Goal: Use online tool/utility: Utilize a website feature to perform a specific function

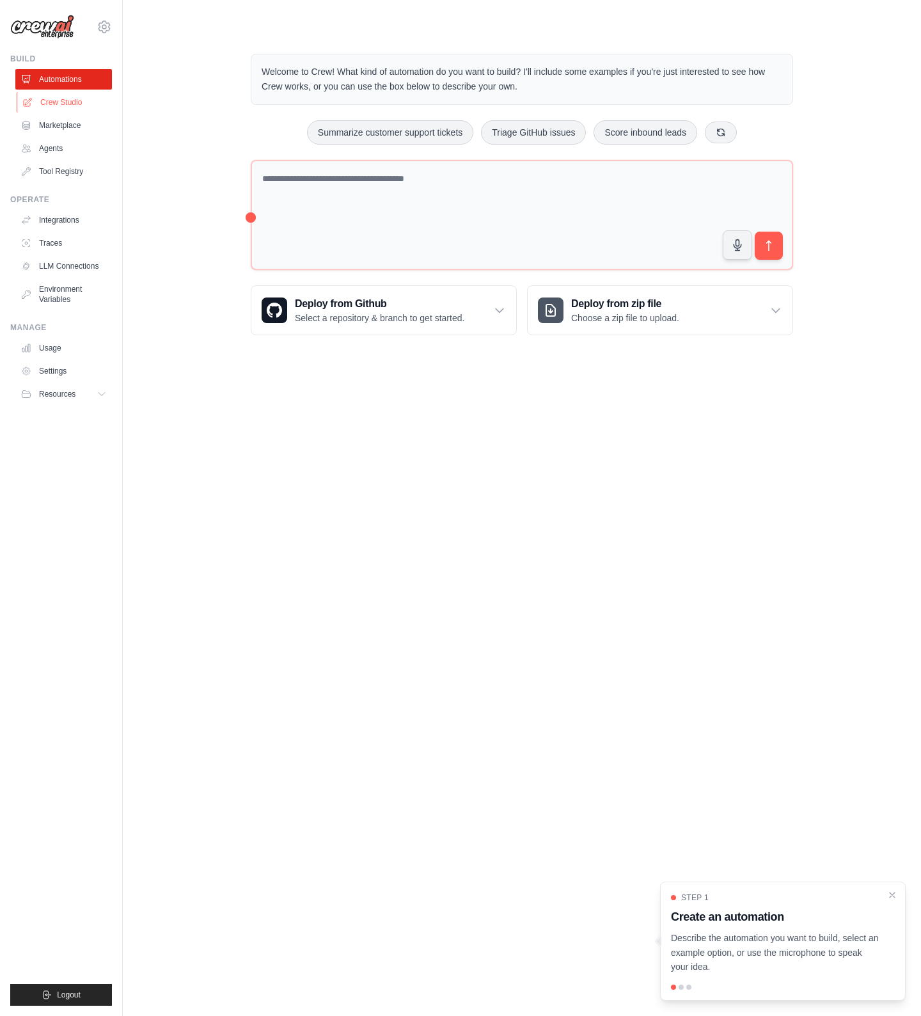
click at [56, 100] on link "Crew Studio" at bounding box center [65, 102] width 97 height 20
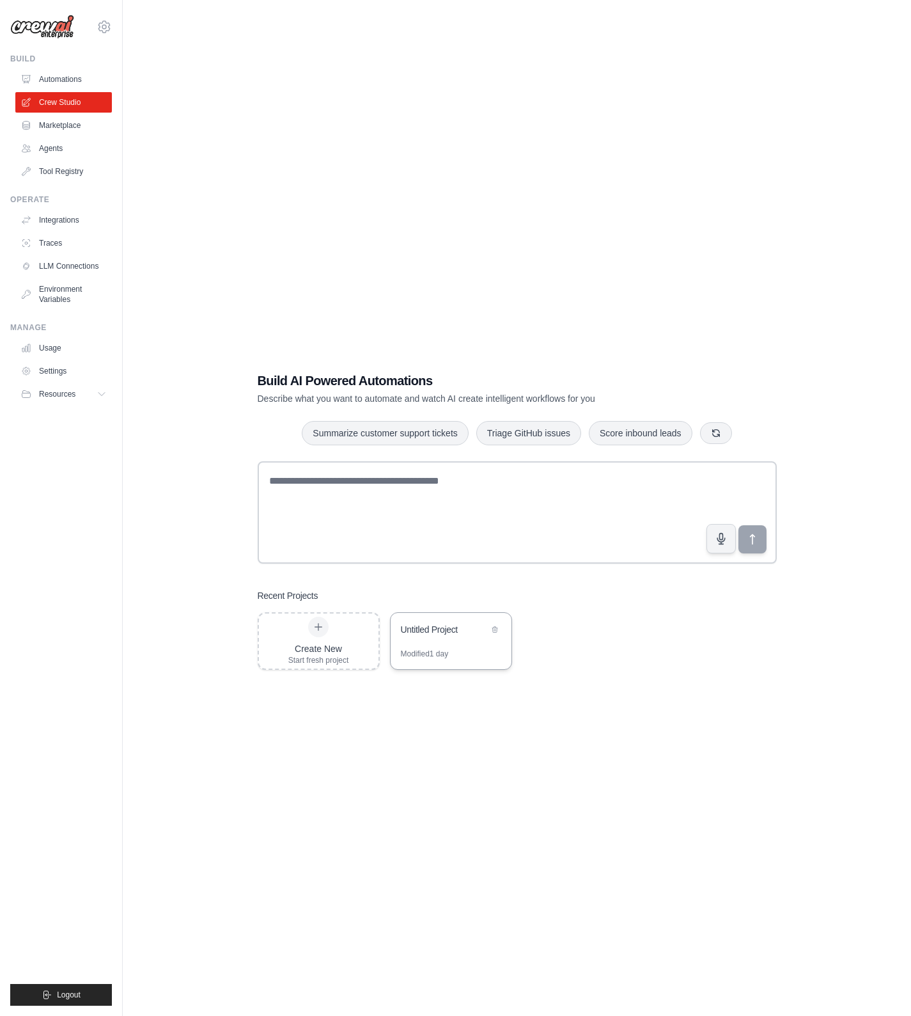
click at [432, 641] on div "Untitled Project" at bounding box center [451, 631] width 121 height 36
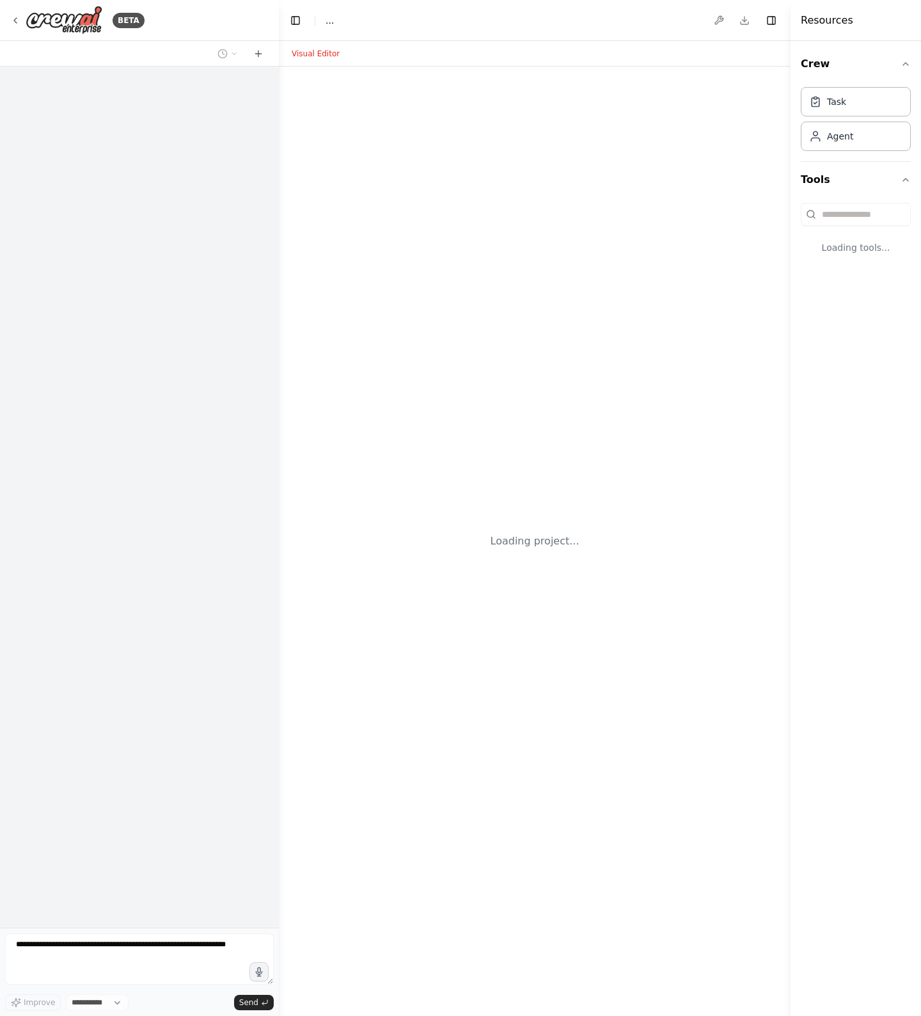
select select "****"
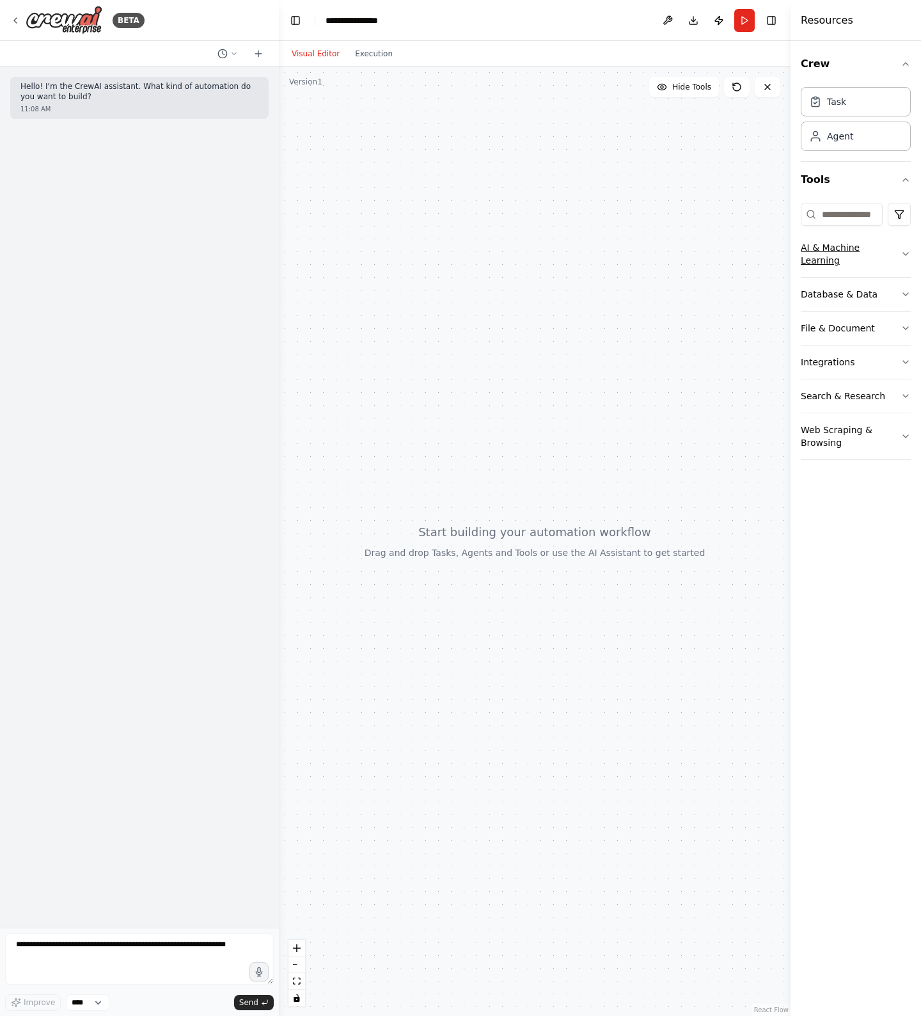
click at [844, 249] on button "AI & Machine Learning" at bounding box center [856, 254] width 110 height 46
